Goal: Task Accomplishment & Management: Manage account settings

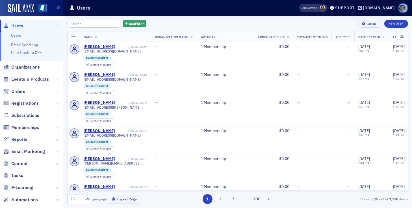
click at [99, 24] on input "search" at bounding box center [94, 24] width 54 height 8
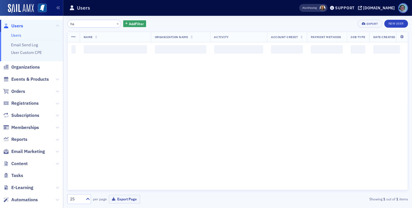
type input "h"
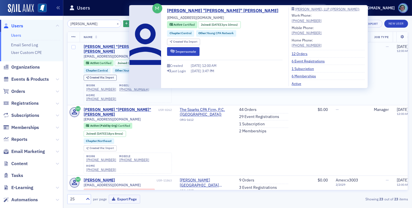
type input "[PERSON_NAME]"
click at [100, 47] on div "[PERSON_NAME] "[PERSON_NAME]" [PERSON_NAME]" at bounding box center [120, 49] width 72 height 10
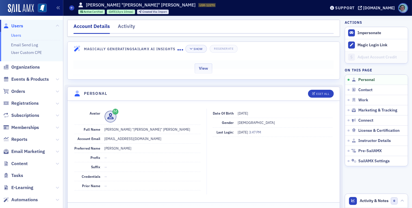
click at [205, 63] on div "View" at bounding box center [204, 68] width 272 height 24
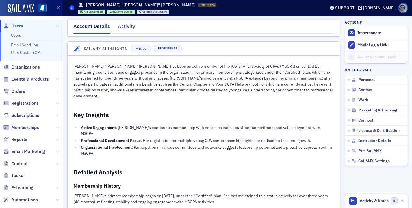
click at [70, 6] on span at bounding box center [71, 7] width 5 height 5
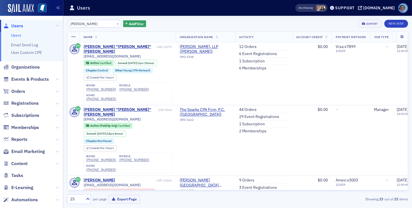
click at [85, 23] on input "[PERSON_NAME]" at bounding box center [94, 24] width 54 height 8
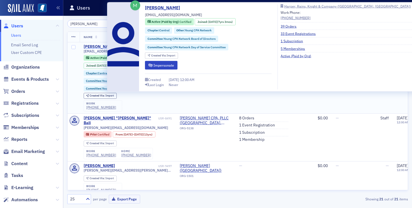
type input "[PERSON_NAME]"
click at [99, 47] on div "[PERSON_NAME]" at bounding box center [99, 46] width 31 height 5
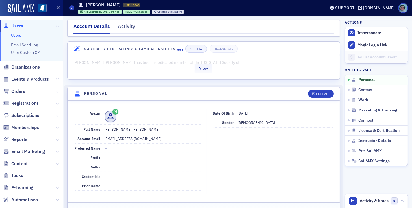
click at [190, 68] on div "View" at bounding box center [204, 68] width 272 height 24
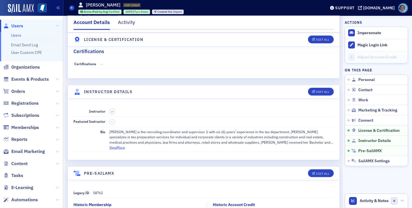
scroll to position [1286, 0]
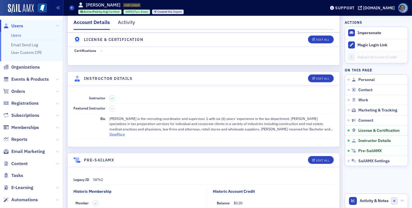
click at [122, 132] on button "View More" at bounding box center [117, 134] width 16 height 5
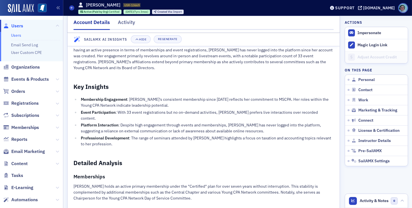
scroll to position [0, 0]
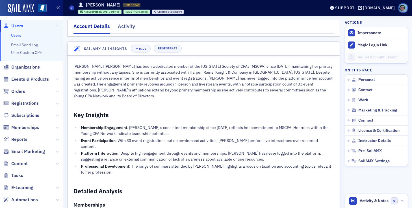
click at [22, 14] on div at bounding box center [31, 9] width 63 height 16
click at [23, 11] on img at bounding box center [21, 8] width 26 height 9
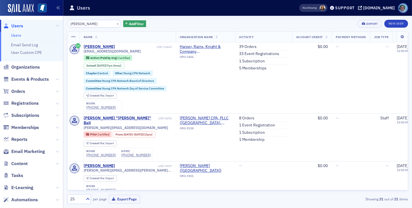
click at [99, 24] on input "[PERSON_NAME]" at bounding box center [94, 24] width 54 height 8
click at [99, 25] on input "[PERSON_NAME]" at bounding box center [94, 24] width 54 height 8
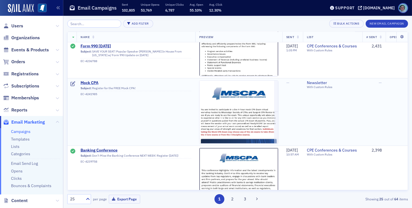
scroll to position [1047, 0]
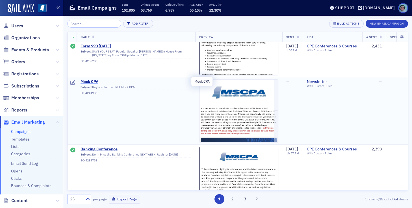
click at [85, 80] on span "Mock CPA" at bounding box center [136, 81] width 111 height 5
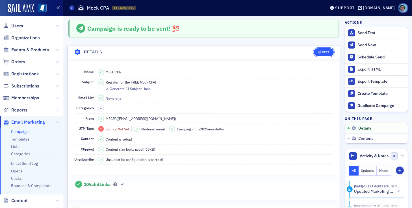
click at [316, 50] on button "Edit" at bounding box center [324, 52] width 20 height 8
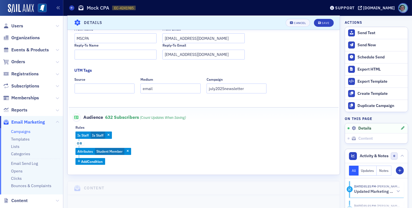
scroll to position [111, 0]
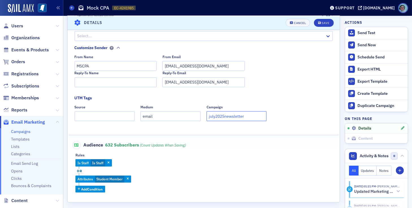
drag, startPoint x: 239, startPoint y: 119, endPoint x: 162, endPoint y: 104, distance: 78.7
click at [162, 104] on fieldset "UTM Tags Source Medium email Campaign july2025newsletter" at bounding box center [204, 110] width 259 height 30
drag, startPoint x: 246, startPoint y: 114, endPoint x: 151, endPoint y: 107, distance: 94.7
click at [152, 107] on div "Source Medium email Campaign july2025newsletter" at bounding box center [204, 113] width 259 height 16
type input "septmockcpaexam"
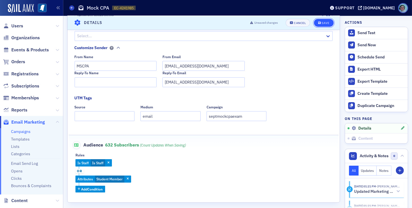
click at [323, 21] on button "Save" at bounding box center [324, 23] width 20 height 8
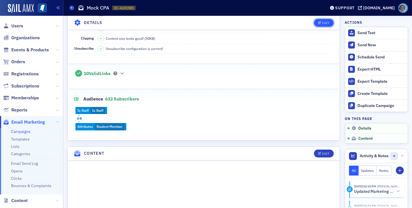
click at [318, 22] on icon "button" at bounding box center [319, 22] width 3 height 3
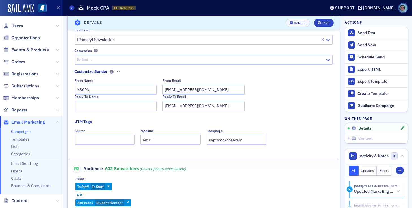
scroll to position [168, 0]
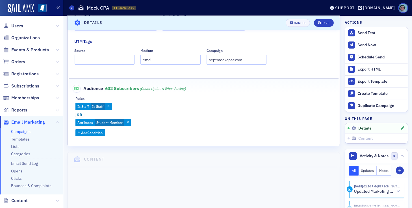
click at [74, 87] on icon at bounding box center [76, 89] width 5 height 4
click at [96, 134] on span "Add Condition" at bounding box center [91, 132] width 21 height 5
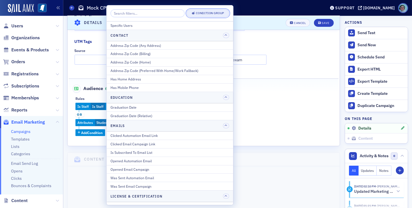
click at [199, 12] on div "Condition Group" at bounding box center [210, 13] width 28 height 3
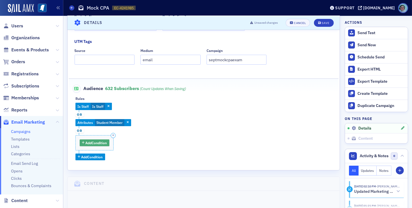
click at [98, 141] on span "Add Condition" at bounding box center [96, 143] width 21 height 5
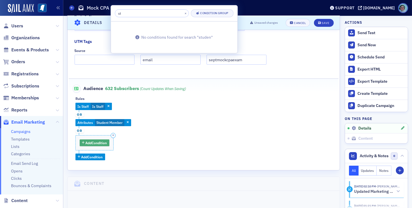
type input "s"
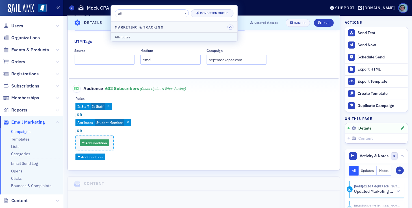
type input "att"
click at [153, 38] on div "Attributes" at bounding box center [174, 37] width 119 height 5
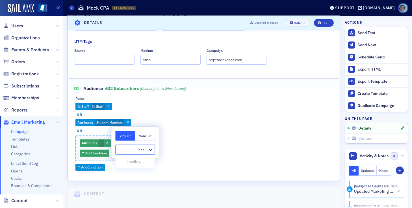
type input "st"
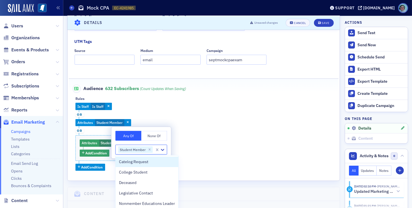
click at [187, 130] on div "Is Staff Is Staff or Attributes Student Member or Attributes Student Member Add…" at bounding box center [204, 137] width 257 height 68
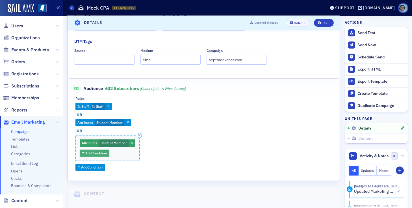
click at [91, 153] on span "Add Condition" at bounding box center [96, 153] width 21 height 5
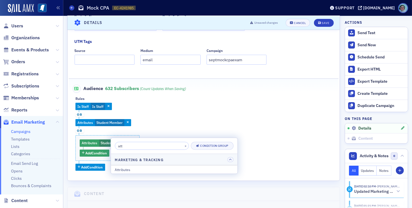
click at [177, 142] on div "att ×" at bounding box center [152, 146] width 74 height 8
click at [183, 145] on button "×" at bounding box center [185, 145] width 5 height 5
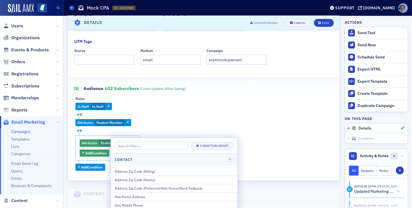
scroll to position [28, 0]
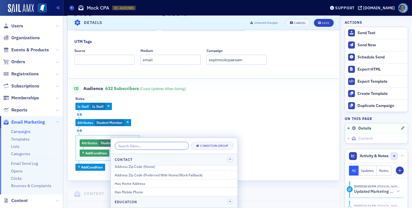
click at [168, 143] on input "search" at bounding box center [152, 146] width 74 height 8
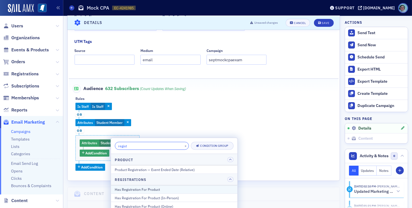
type input "regist"
click at [161, 189] on div "Has Registration For Product" at bounding box center [174, 189] width 119 height 5
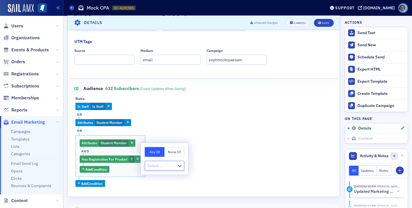
click at [171, 148] on button "None Of" at bounding box center [175, 152] width 20 height 10
click at [174, 167] on div at bounding box center [161, 166] width 29 height 7
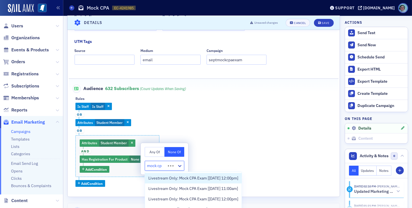
type input "mock cpa"
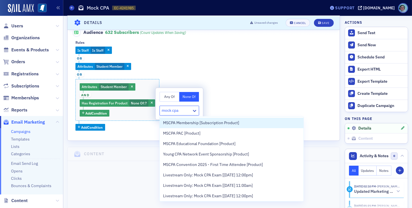
scroll to position [224, 0]
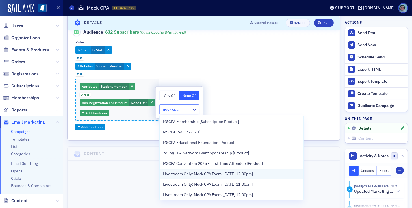
click at [269, 173] on div "Livestream Only: Mock CPA Exam [9/19/2025 12:00pm]" at bounding box center [231, 174] width 137 height 6
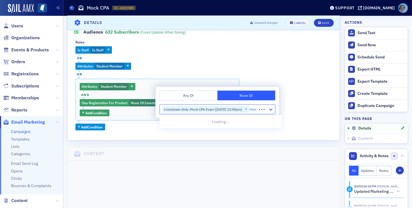
type input "mock"
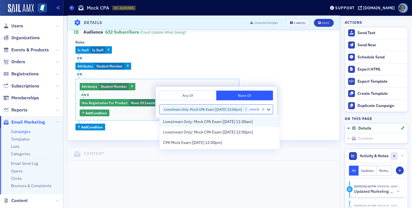
click at [250, 125] on div "Livestream Only: Mock CPA Exam [11/13/2025 11:00am]" at bounding box center [220, 122] width 120 height 10
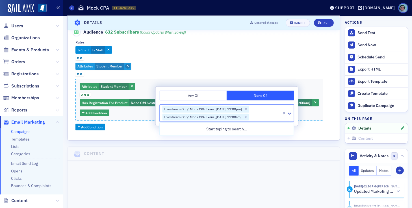
click at [129, 66] on icon "button" at bounding box center [128, 66] width 2 height 3
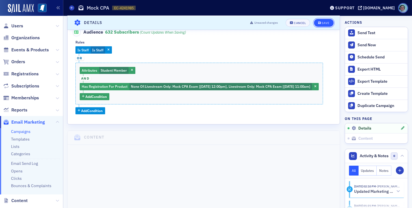
click at [322, 23] on div "Save" at bounding box center [326, 22] width 8 height 3
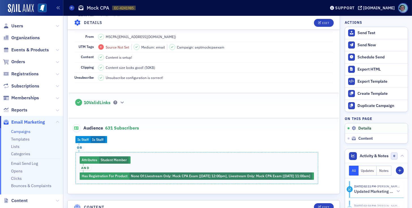
scroll to position [85, 0]
